Goal: Find specific page/section: Find specific page/section

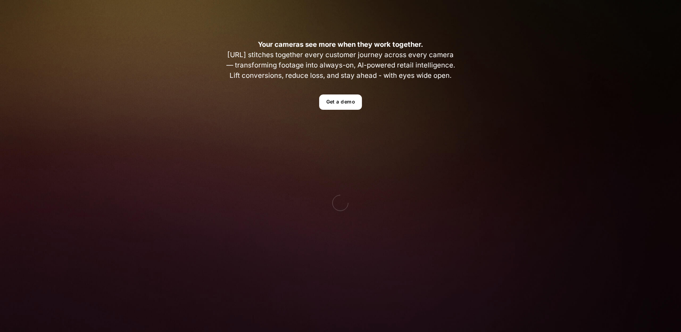
scroll to position [277, 0]
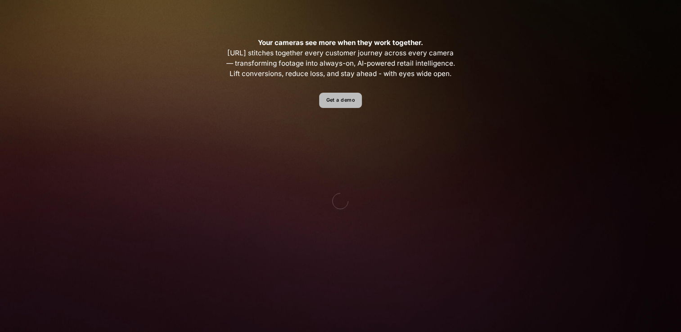
click at [343, 102] on link "Get a demo" at bounding box center [340, 101] width 43 height 16
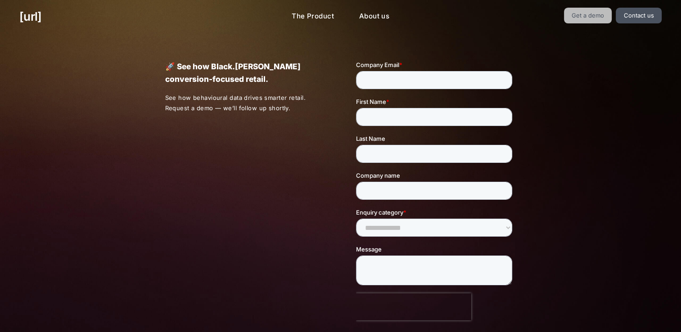
click at [589, 12] on link "Get a demo" at bounding box center [588, 16] width 48 height 16
click at [593, 13] on link "Get a demo" at bounding box center [588, 16] width 48 height 16
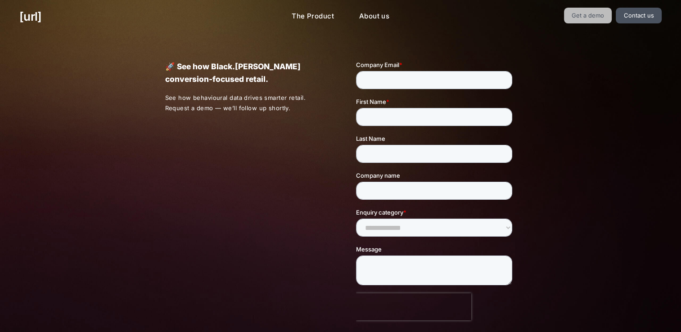
click at [593, 13] on link "Get a demo" at bounding box center [588, 16] width 48 height 16
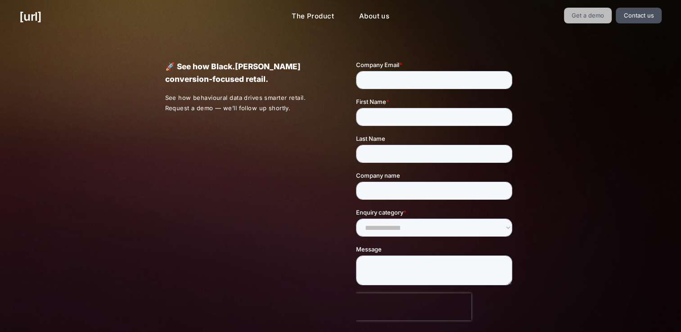
click at [593, 13] on link "Get a demo" at bounding box center [588, 16] width 48 height 16
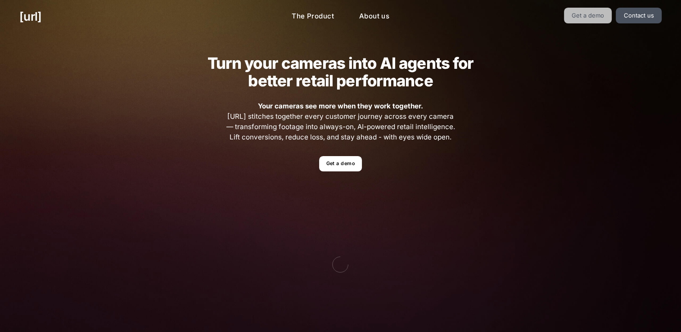
click at [598, 14] on link "Get a demo" at bounding box center [588, 16] width 48 height 16
click at [343, 160] on link "Get a demo" at bounding box center [340, 164] width 43 height 16
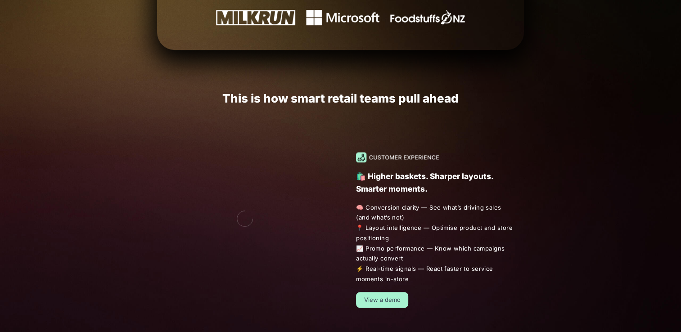
scroll to position [467, 0]
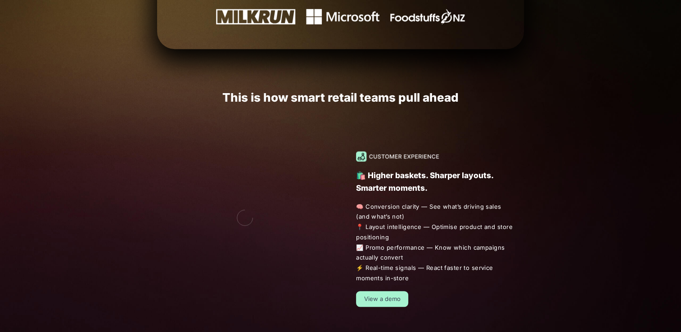
click at [386, 291] on link "View a demo" at bounding box center [382, 299] width 52 height 16
